Goal: Information Seeking & Learning: Learn about a topic

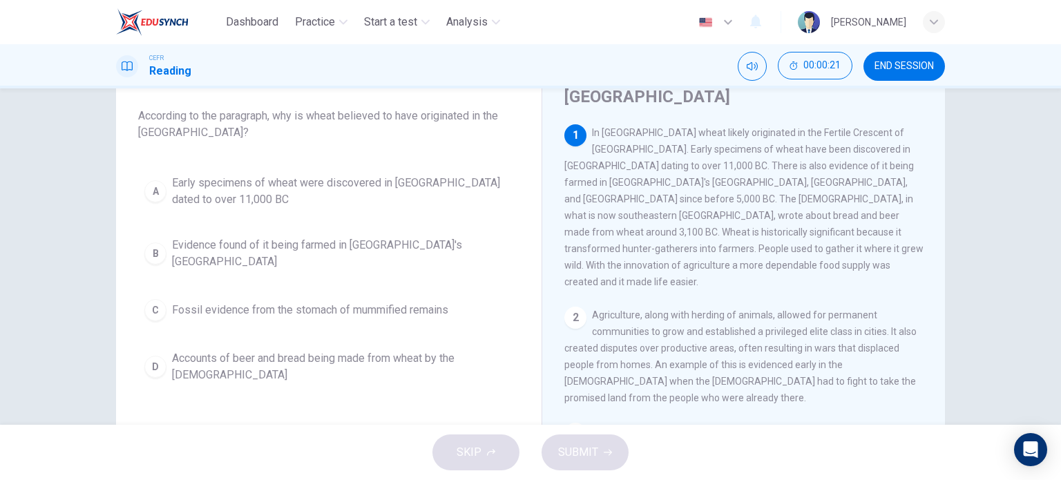
scroll to position [57, 0]
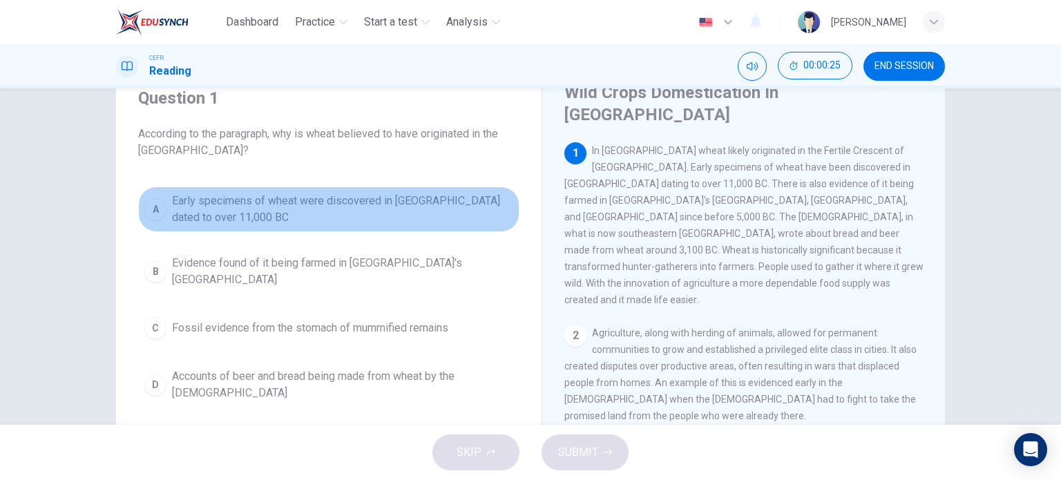
click at [368, 203] on span "Early specimens of wheat were discovered in [GEOGRAPHIC_DATA] dated to over 11,…" at bounding box center [342, 209] width 341 height 33
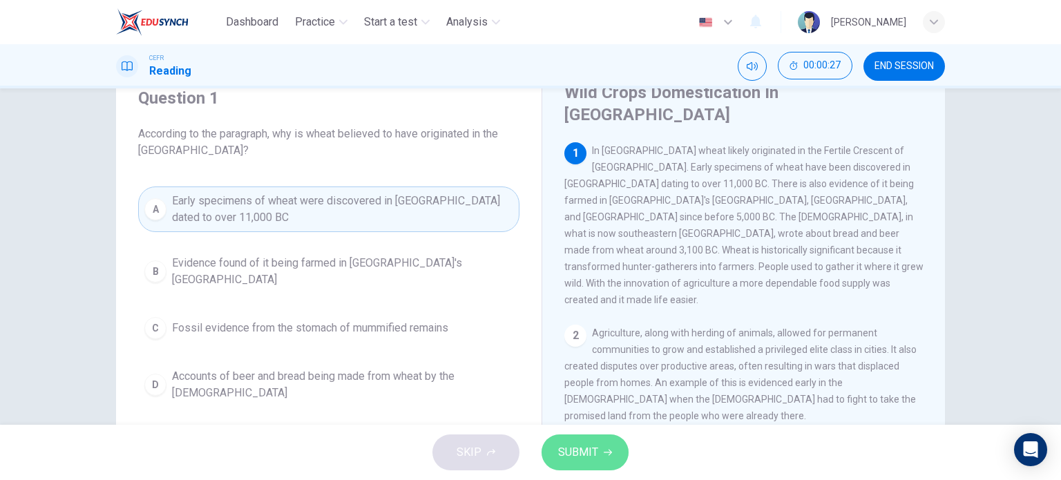
click at [594, 452] on span "SUBMIT" at bounding box center [578, 452] width 40 height 19
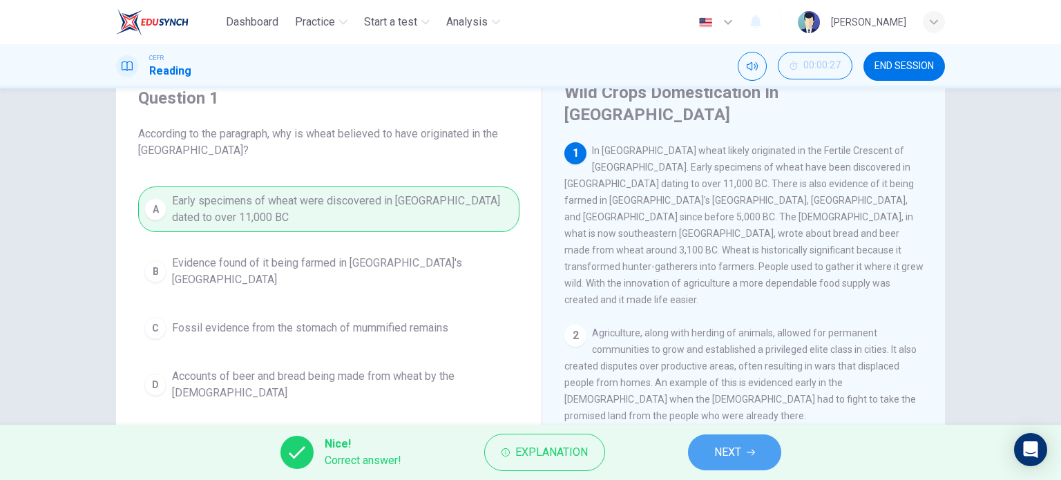
click at [737, 452] on span "NEXT" at bounding box center [727, 452] width 27 height 19
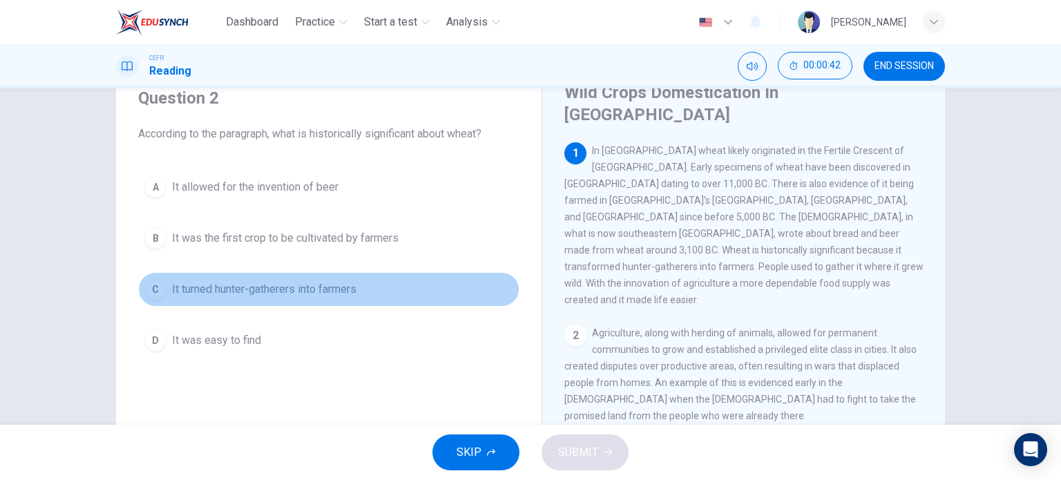
click at [323, 298] on button "C It turned hunter-gatherers into farmers" at bounding box center [328, 289] width 381 height 35
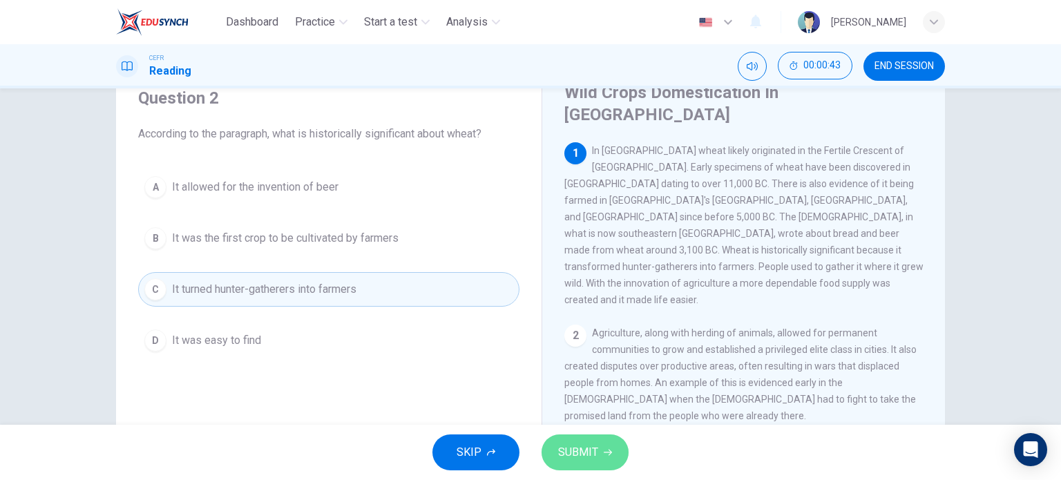
click at [587, 455] on span "SUBMIT" at bounding box center [578, 452] width 40 height 19
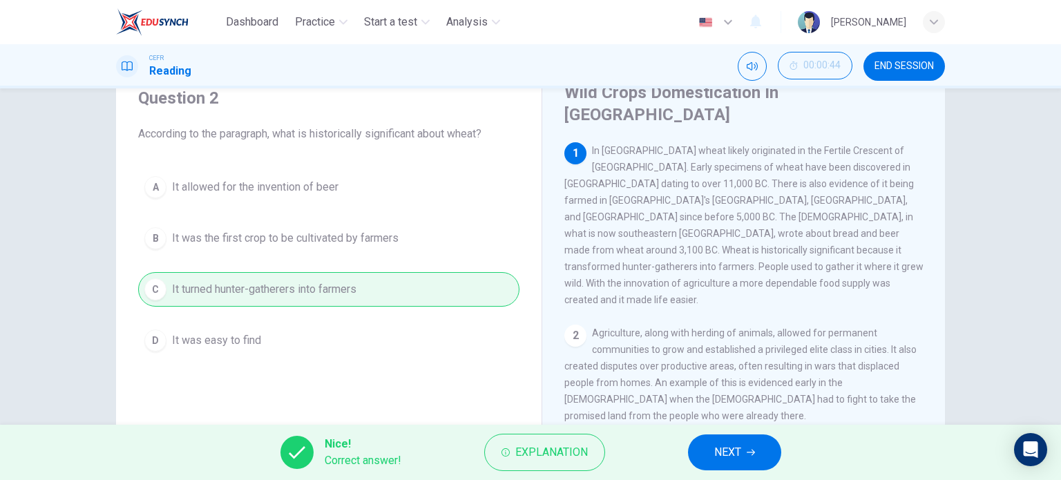
click at [747, 459] on button "NEXT" at bounding box center [734, 452] width 93 height 36
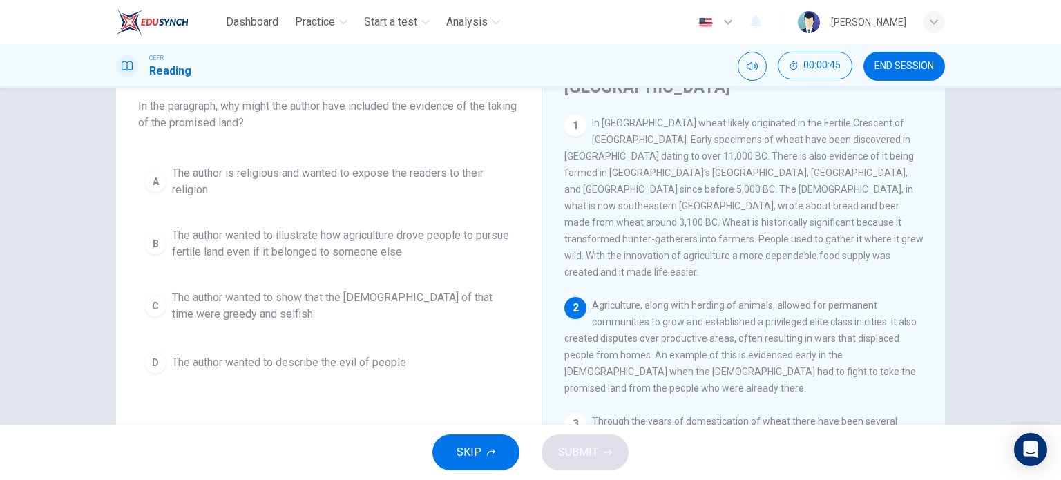
scroll to position [83, 0]
click at [372, 240] on span "The author wanted to illustrate how agriculture drove people to pursue fertile …" at bounding box center [342, 245] width 341 height 33
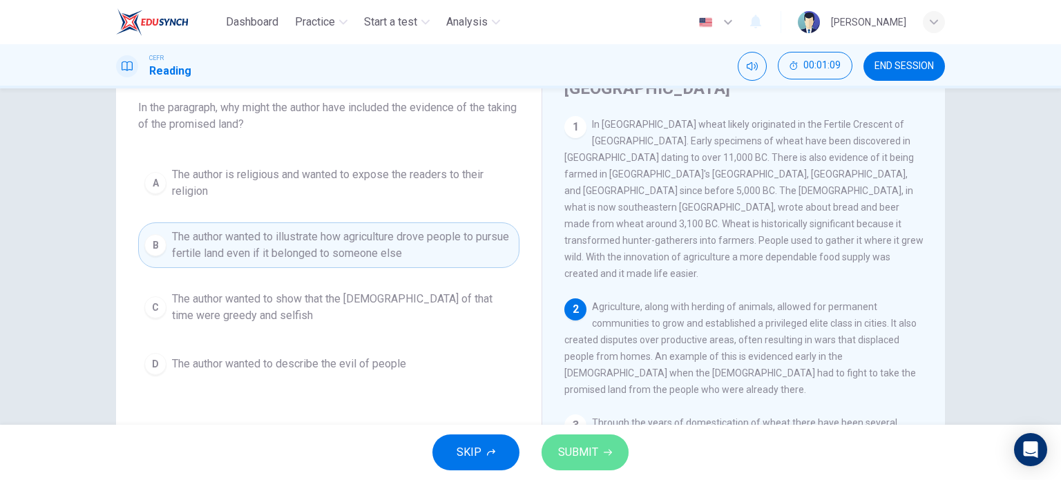
click at [577, 448] on span "SUBMIT" at bounding box center [578, 452] width 40 height 19
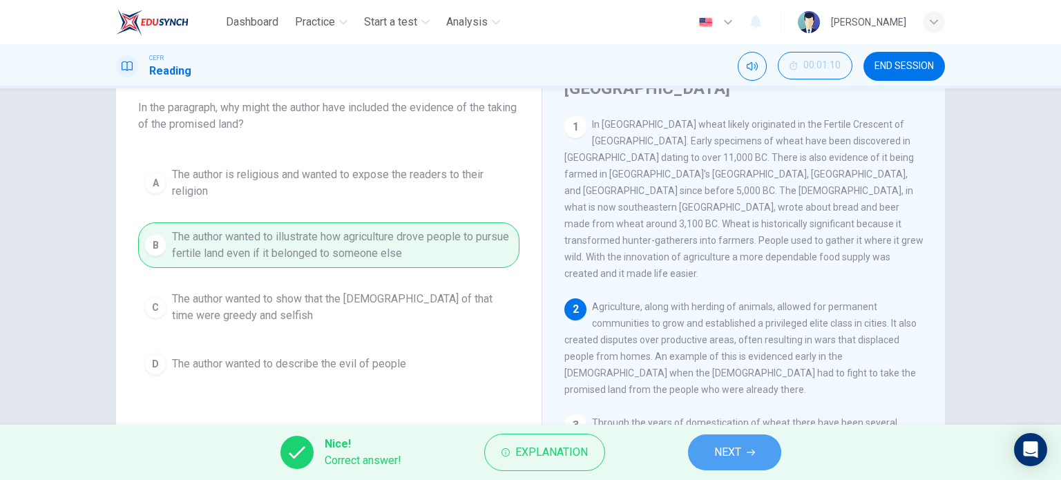
click at [710, 454] on button "NEXT" at bounding box center [734, 452] width 93 height 36
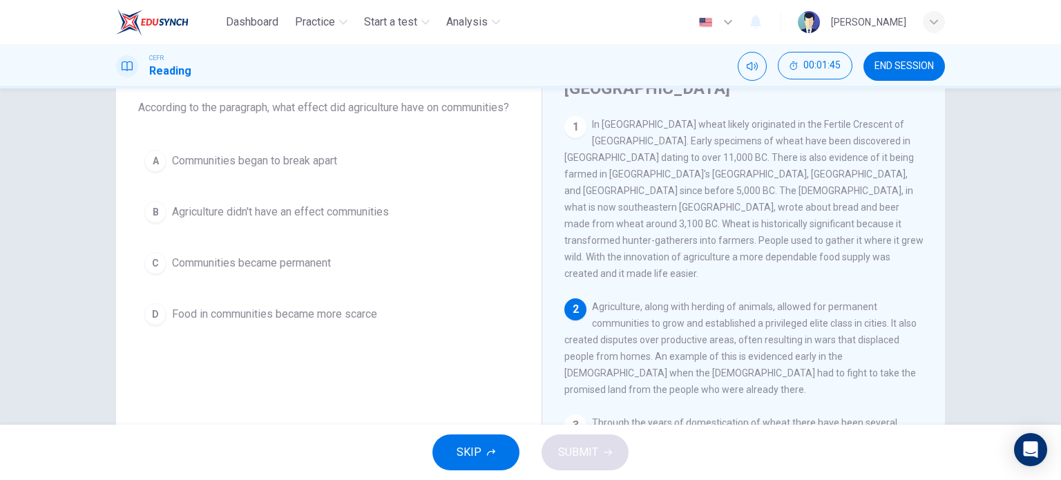
click at [307, 157] on span "Communities began to break apart" at bounding box center [254, 161] width 165 height 17
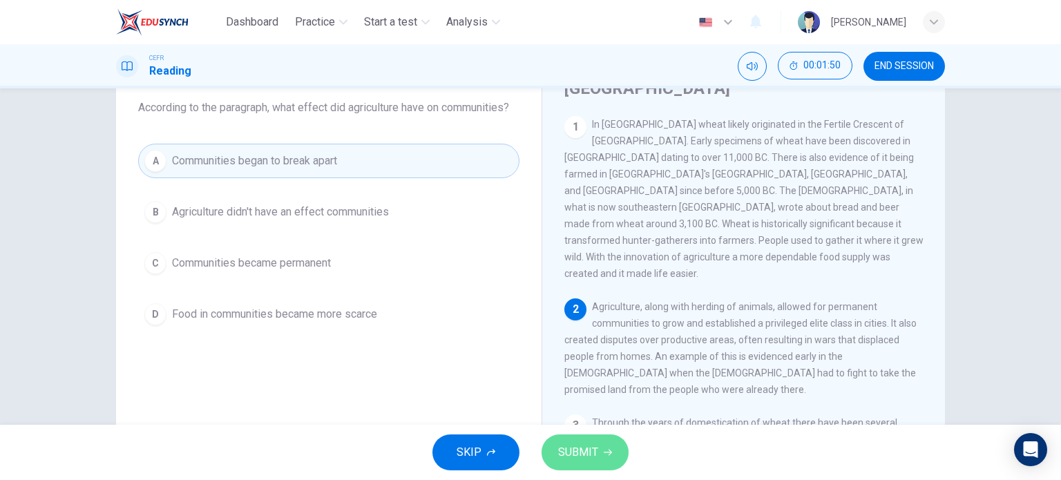
click at [599, 441] on button "SUBMIT" at bounding box center [584, 452] width 87 height 36
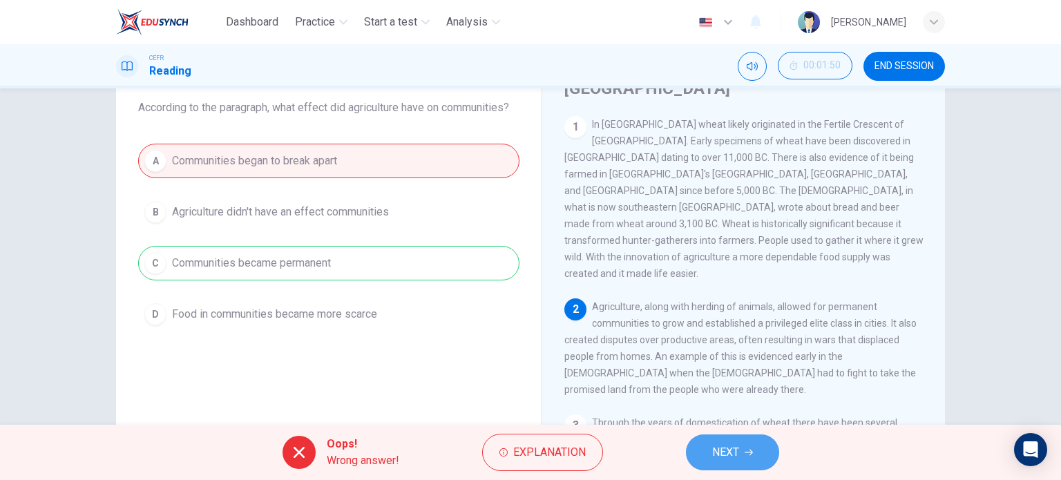
click at [737, 444] on span "NEXT" at bounding box center [725, 452] width 27 height 19
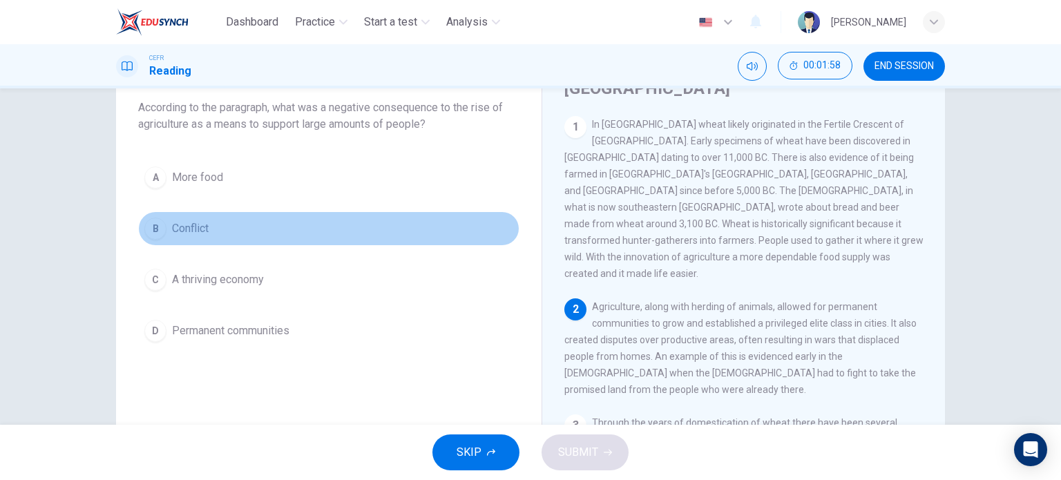
click at [278, 230] on button "B Conflict" at bounding box center [328, 228] width 381 height 35
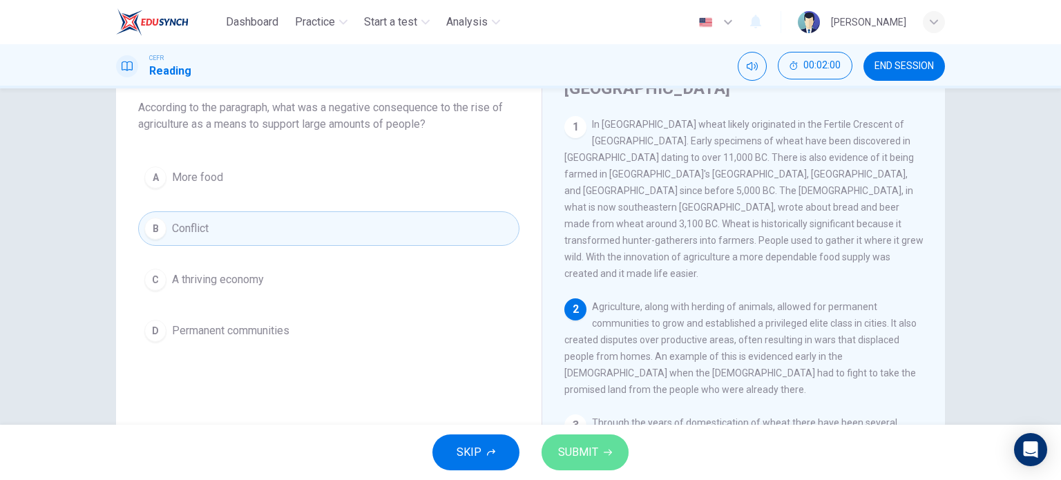
click at [610, 447] on button "SUBMIT" at bounding box center [584, 452] width 87 height 36
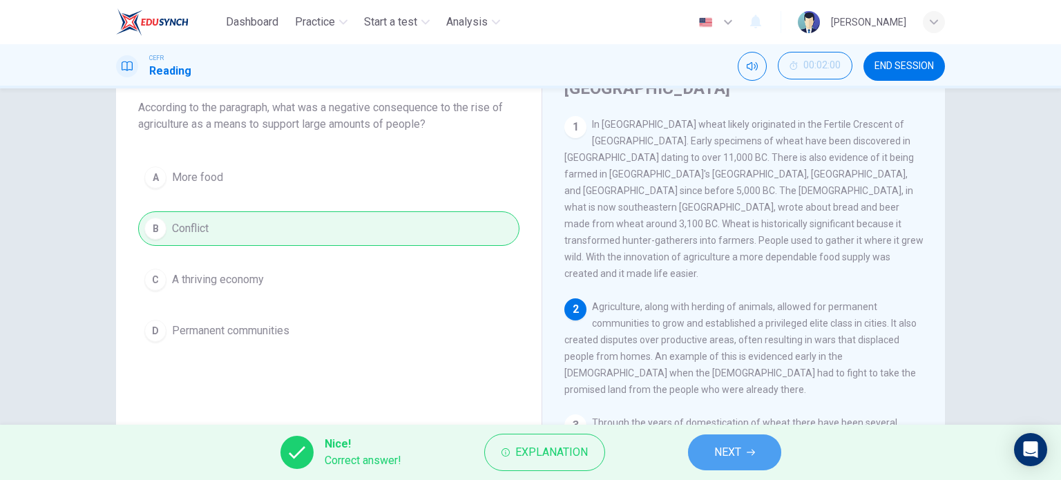
click at [706, 455] on button "NEXT" at bounding box center [734, 452] width 93 height 36
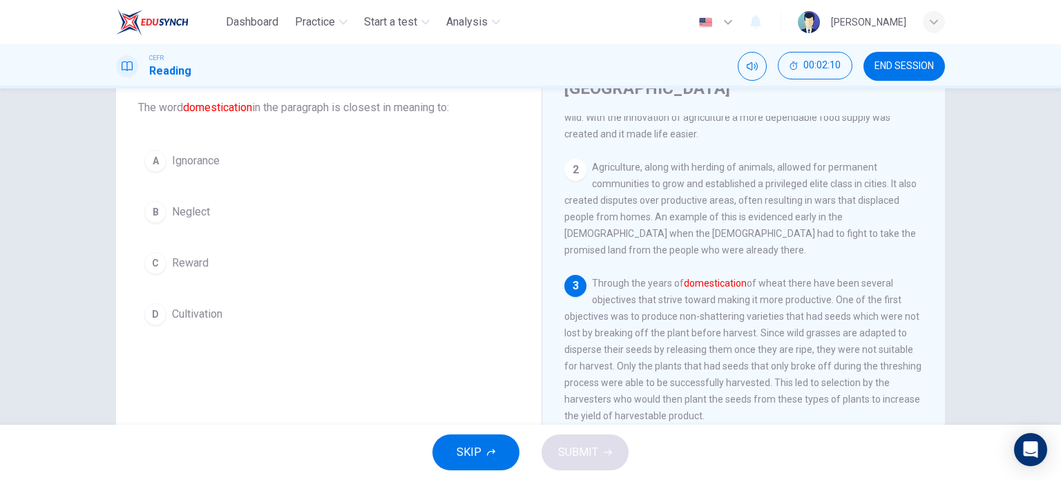
scroll to position [141, 0]
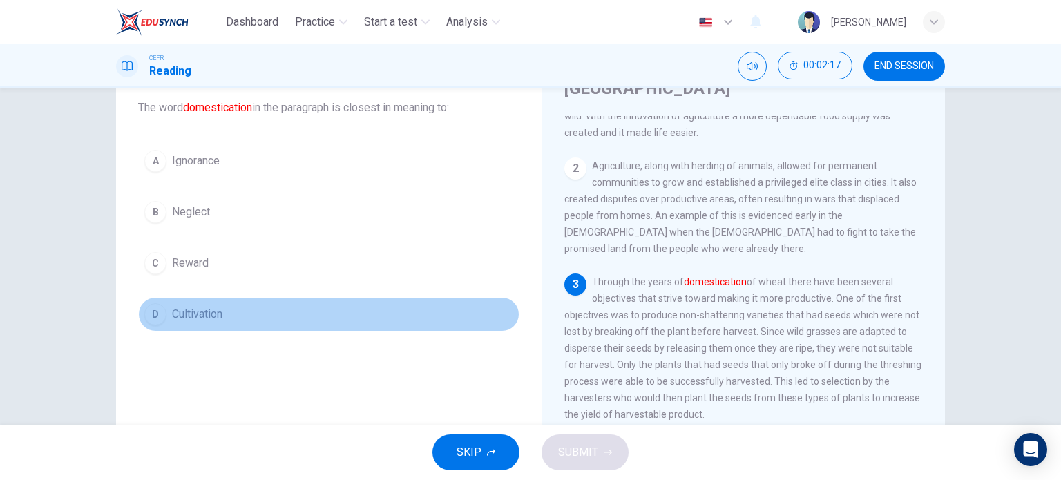
click at [321, 313] on button "D Cultivation" at bounding box center [328, 314] width 381 height 35
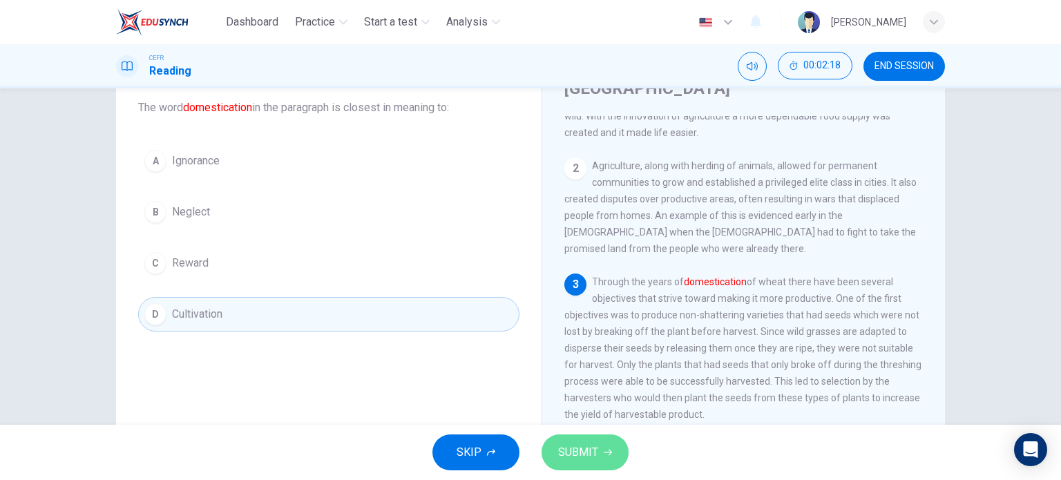
click at [590, 451] on span "SUBMIT" at bounding box center [578, 452] width 40 height 19
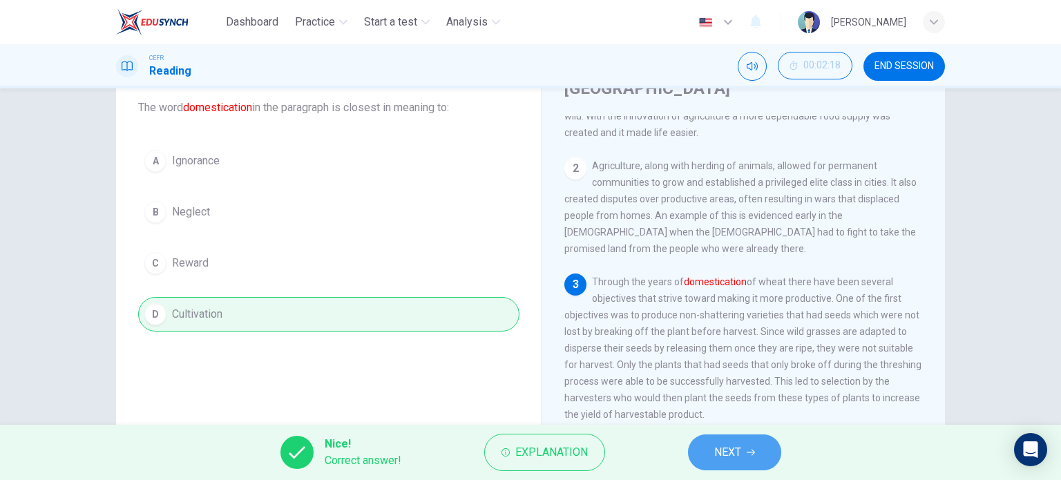
click at [750, 445] on button "NEXT" at bounding box center [734, 452] width 93 height 36
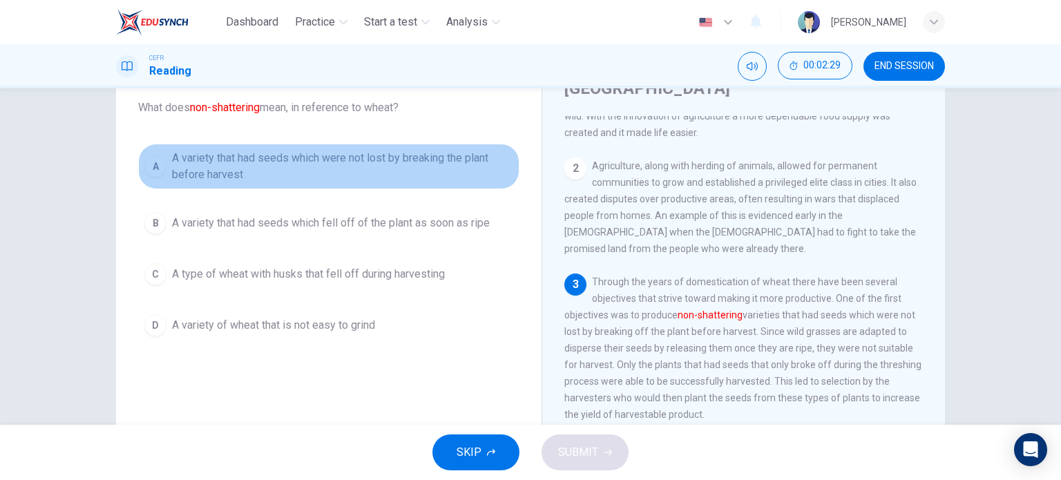
click at [474, 166] on span "A variety that had seeds which were not lost by breaking the plant before harve…" at bounding box center [342, 166] width 341 height 33
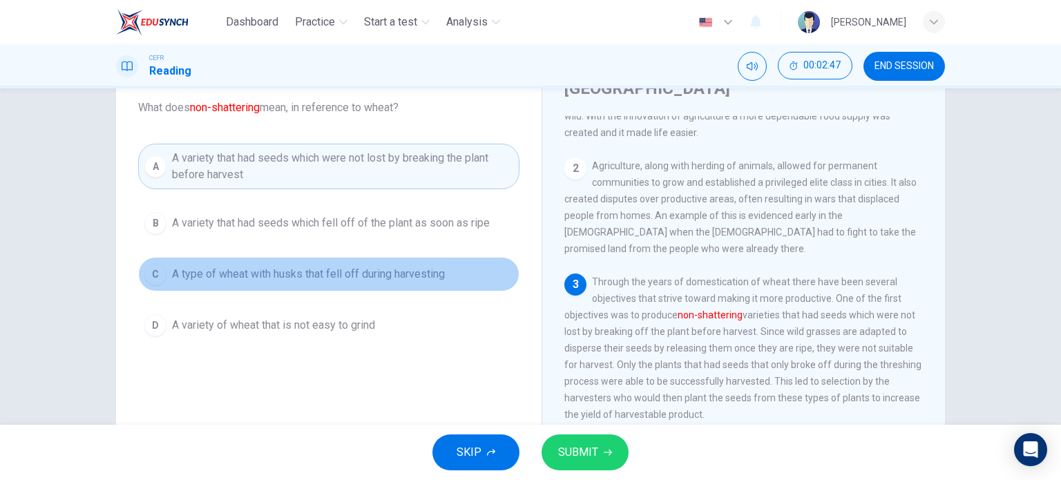
click at [409, 273] on span "A type of wheat with husks that fell off during harvesting" at bounding box center [308, 274] width 273 height 17
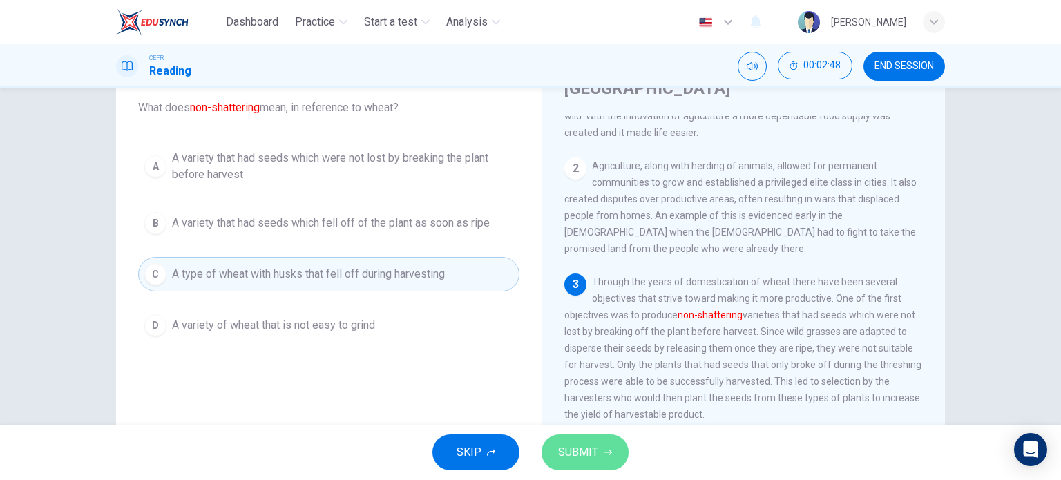
click at [572, 452] on span "SUBMIT" at bounding box center [578, 452] width 40 height 19
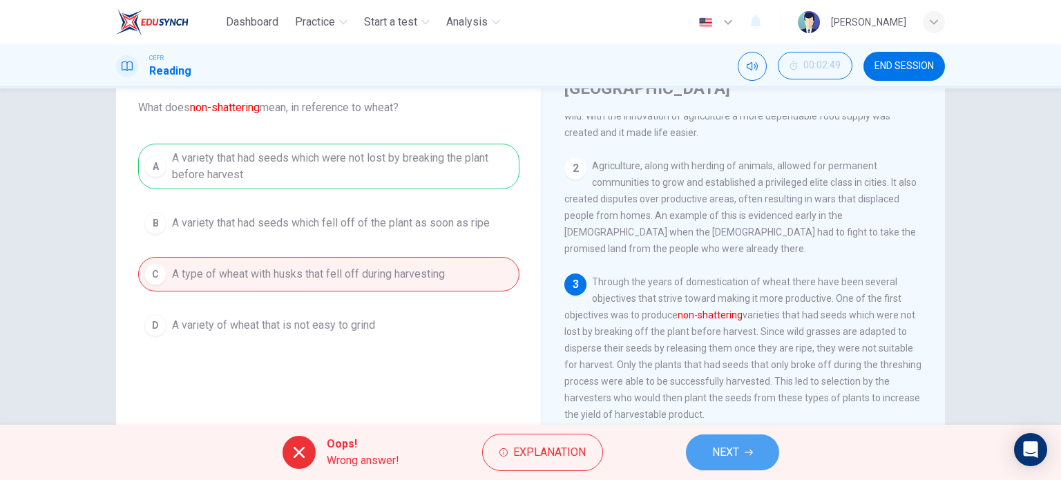
click at [728, 449] on span "NEXT" at bounding box center [725, 452] width 27 height 19
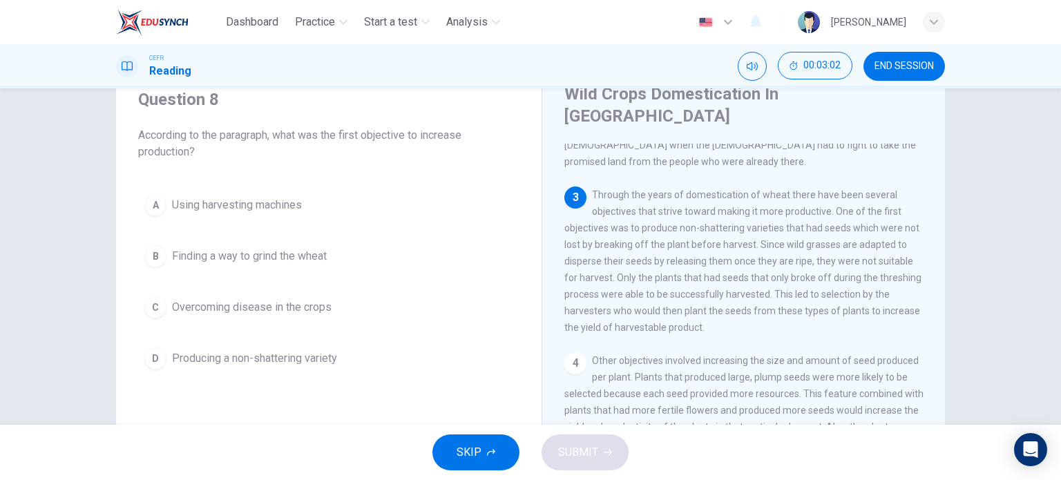
scroll to position [256, 0]
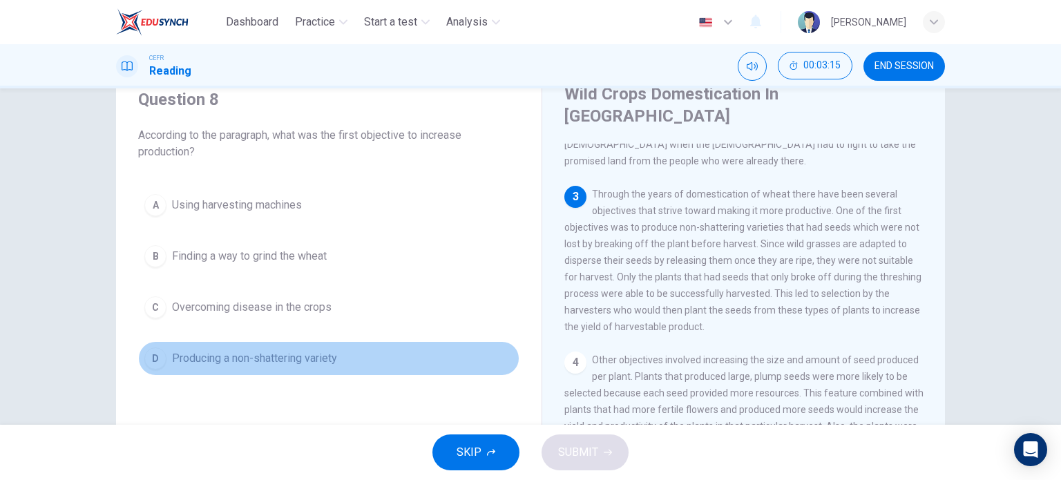
click at [289, 356] on span "Producing a non-shattering variety" at bounding box center [254, 358] width 165 height 17
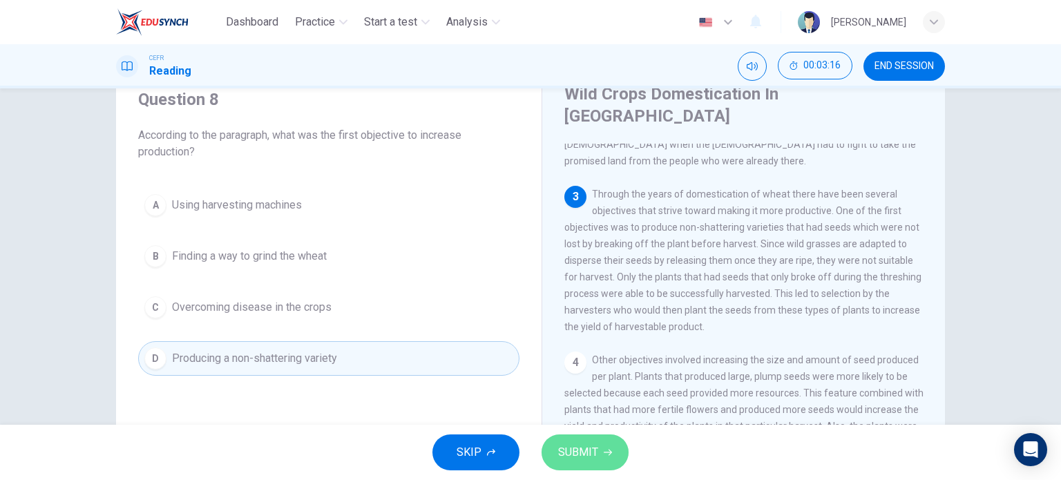
click at [592, 463] on button "SUBMIT" at bounding box center [584, 452] width 87 height 36
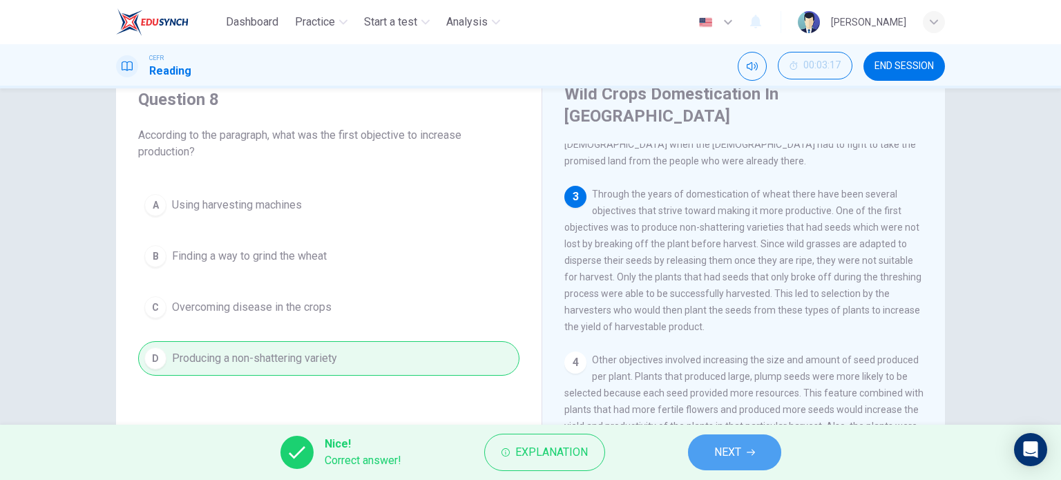
click at [744, 460] on button "NEXT" at bounding box center [734, 452] width 93 height 36
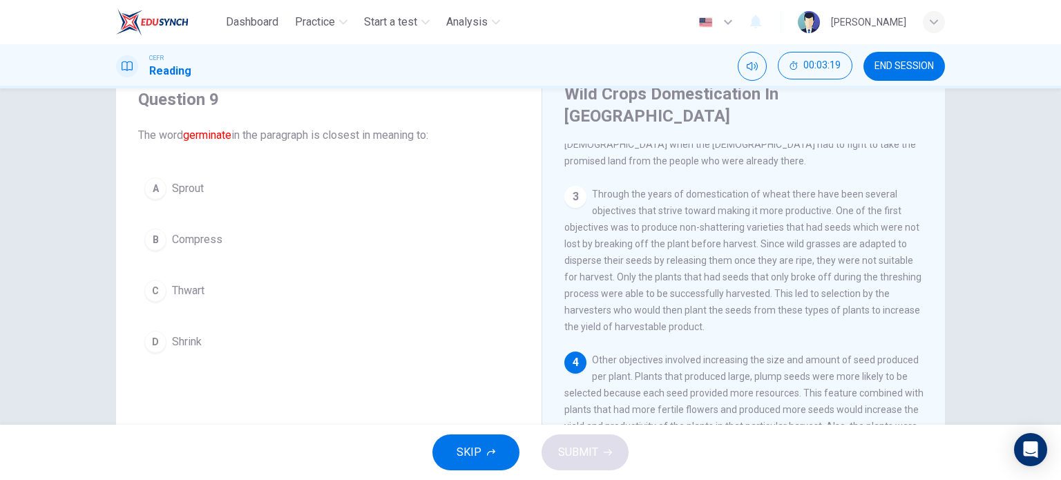
scroll to position [280, 0]
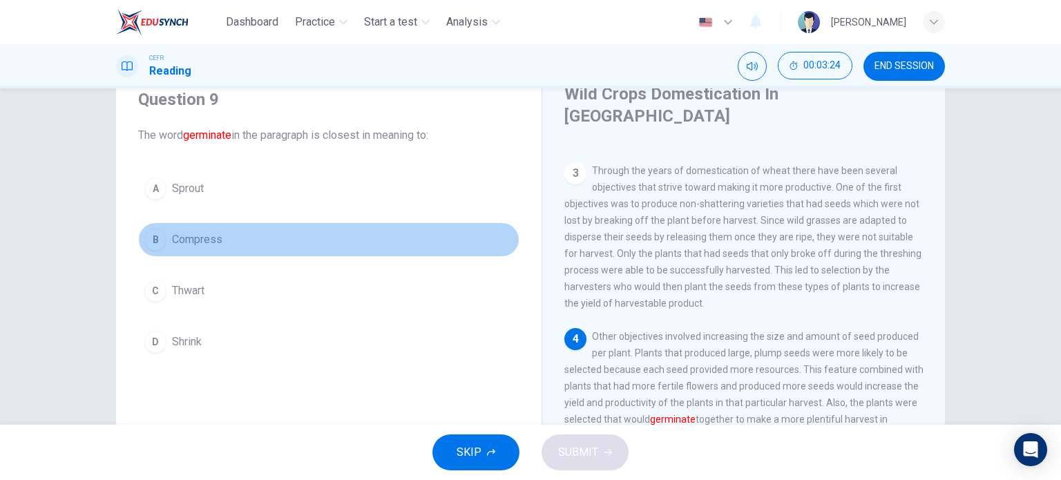
click at [221, 226] on button "B Compress" at bounding box center [328, 239] width 381 height 35
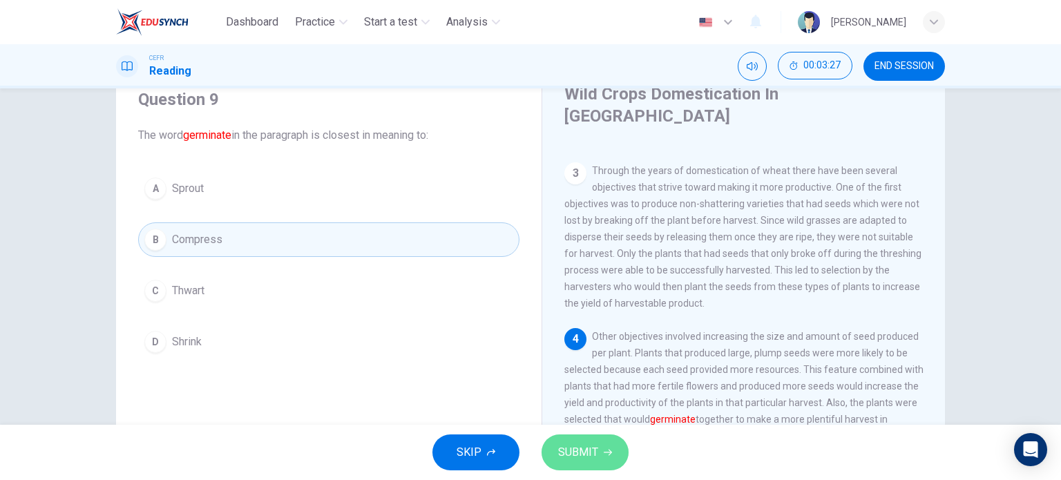
click at [603, 452] on icon "button" at bounding box center [607, 452] width 8 height 8
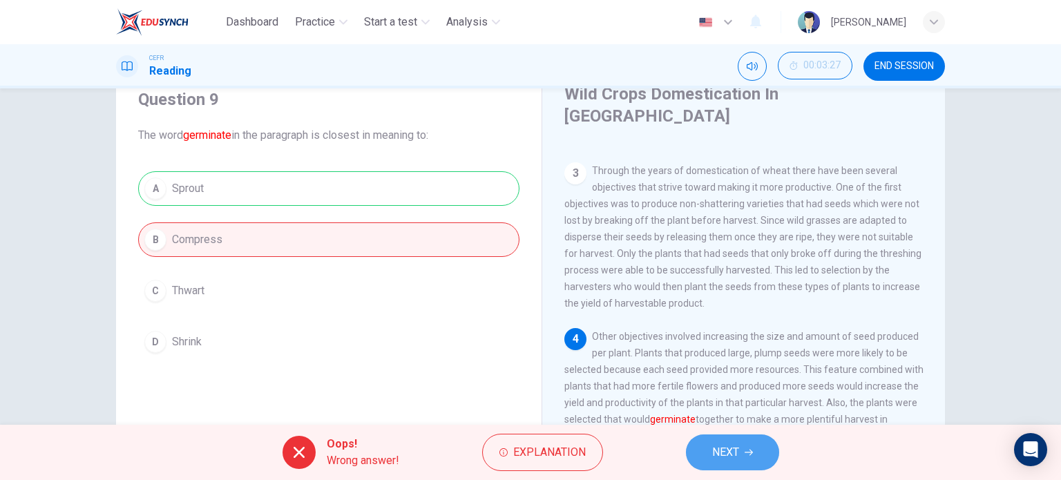
click at [741, 455] on button "NEXT" at bounding box center [732, 452] width 93 height 36
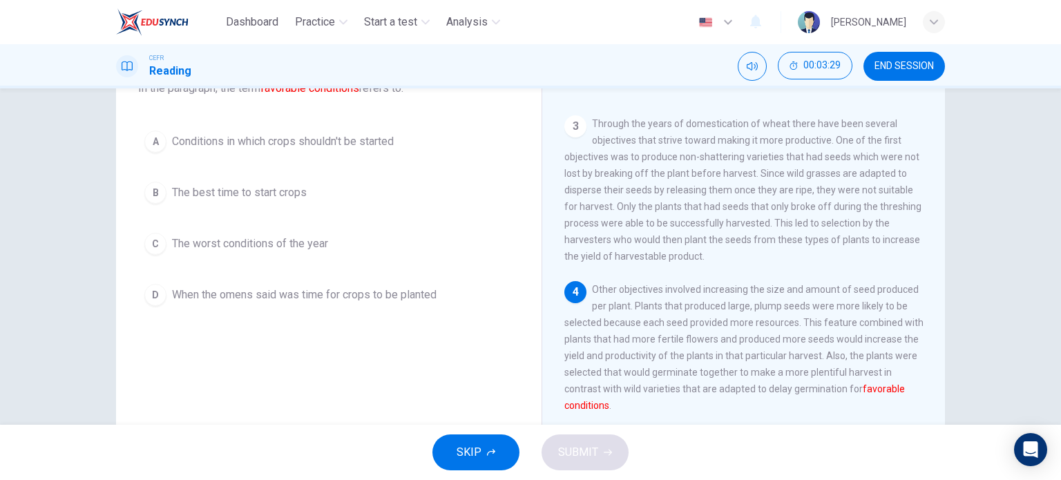
scroll to position [104, 0]
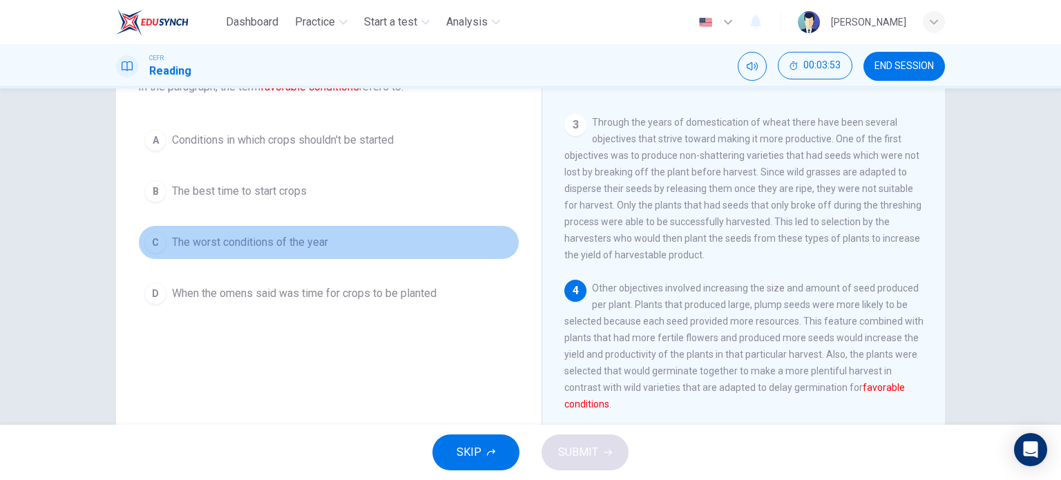
click at [238, 246] on span "The worst conditions of the year" at bounding box center [250, 242] width 156 height 17
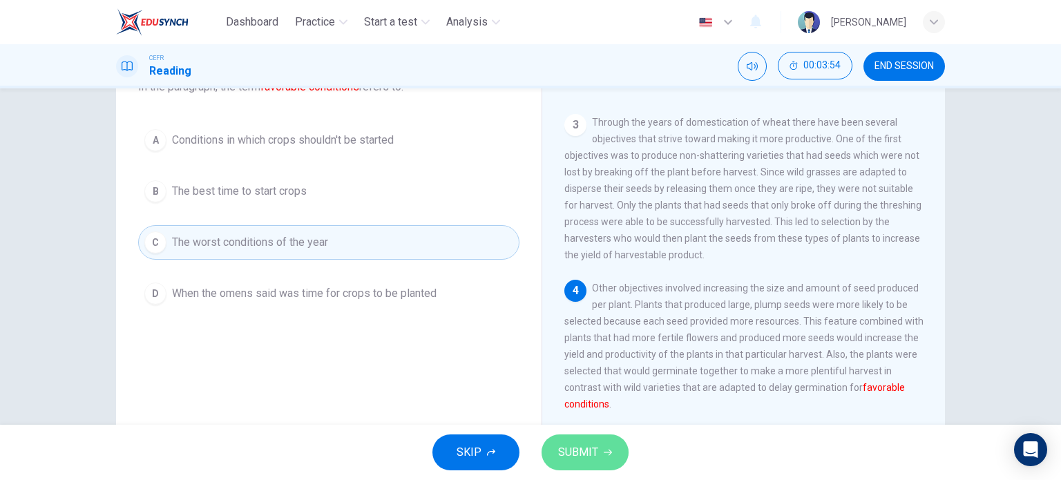
click at [595, 452] on span "SUBMIT" at bounding box center [578, 452] width 40 height 19
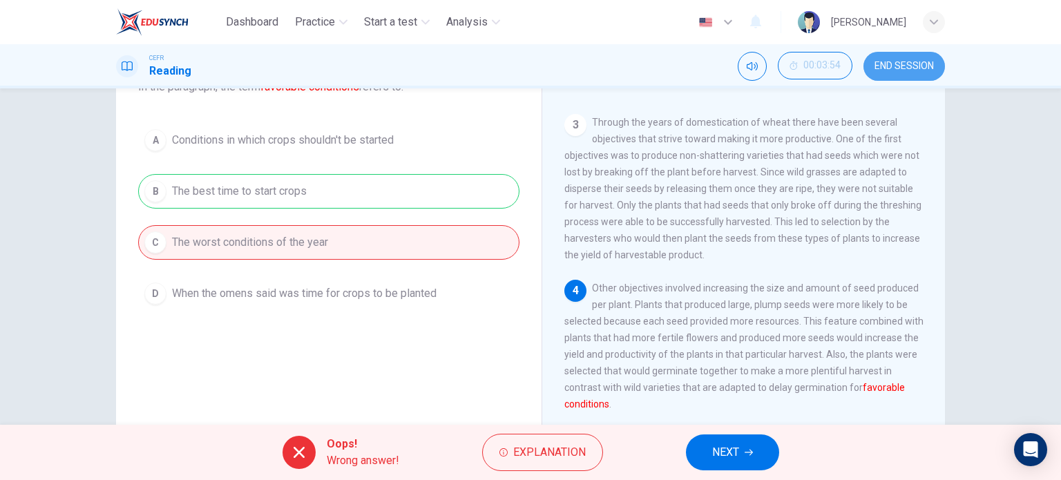
click at [882, 57] on button "END SESSION" at bounding box center [903, 66] width 81 height 29
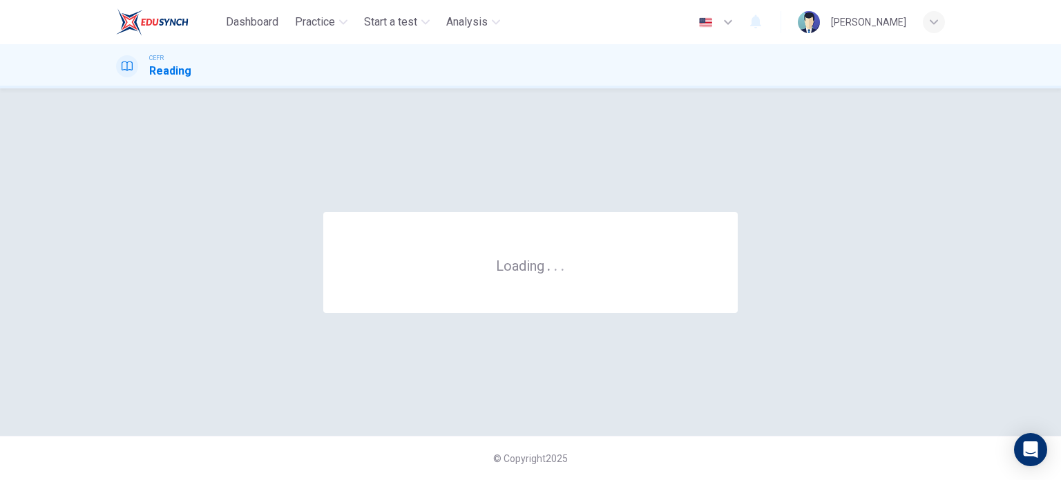
scroll to position [0, 0]
